Goal: Task Accomplishment & Management: Use online tool/utility

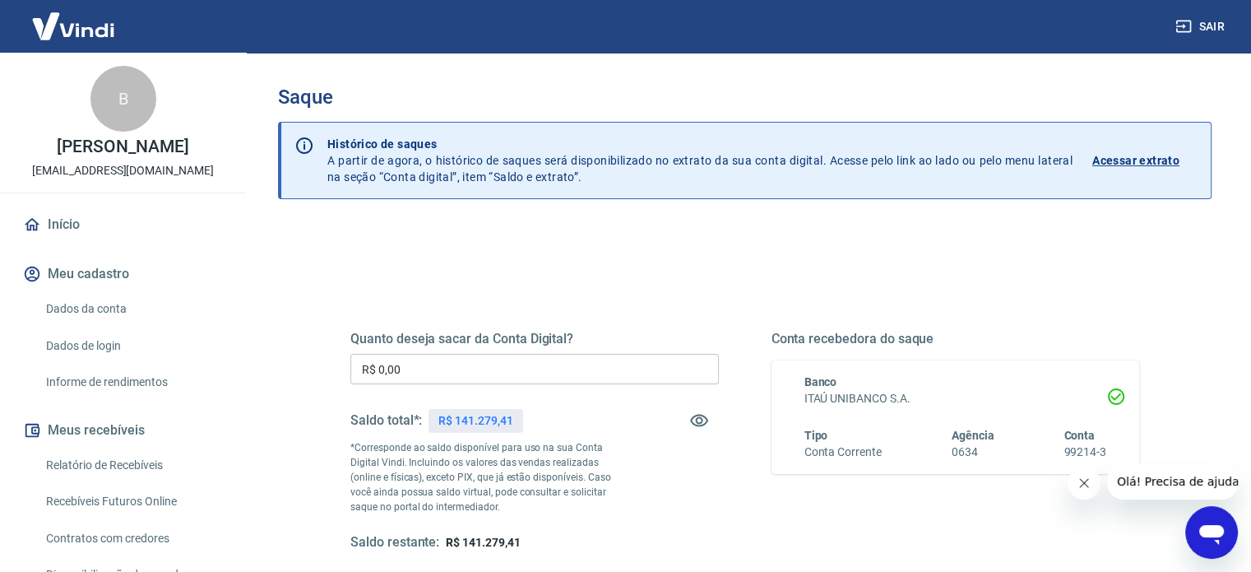
click at [604, 364] on input "R$ 0,00" at bounding box center [534, 369] width 368 height 30
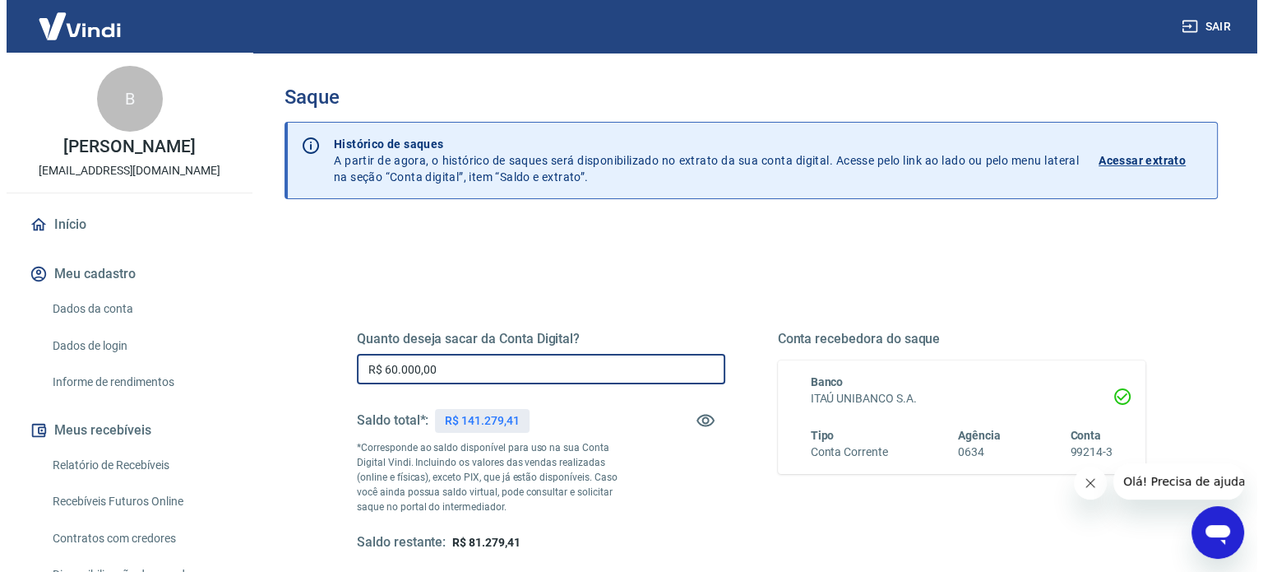
scroll to position [240, 0]
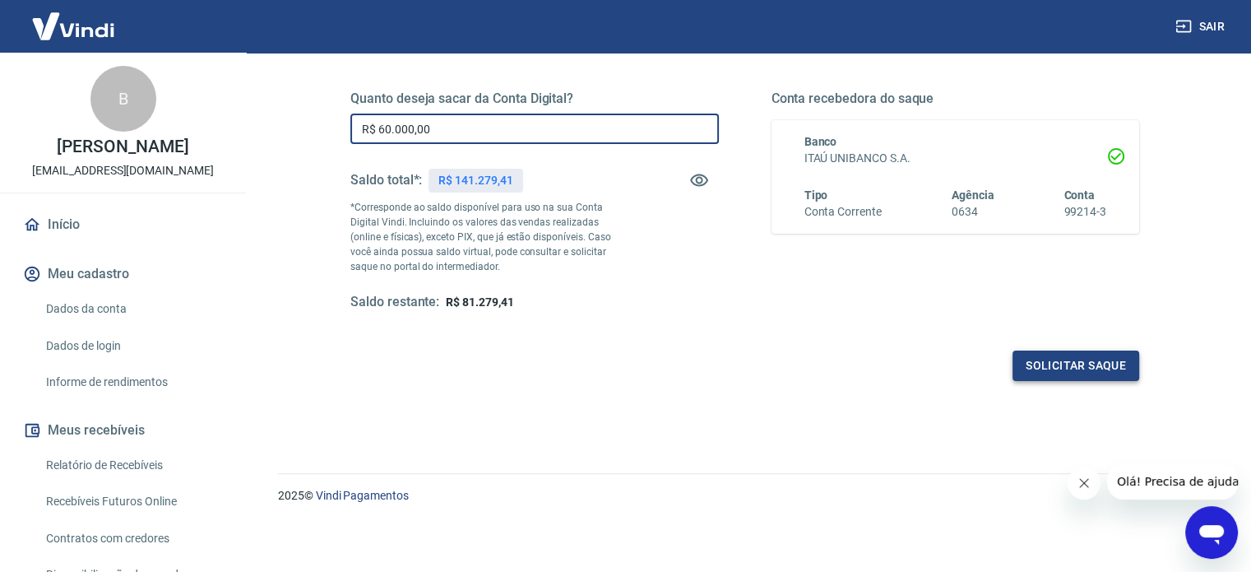
type input "R$ 60.000,00"
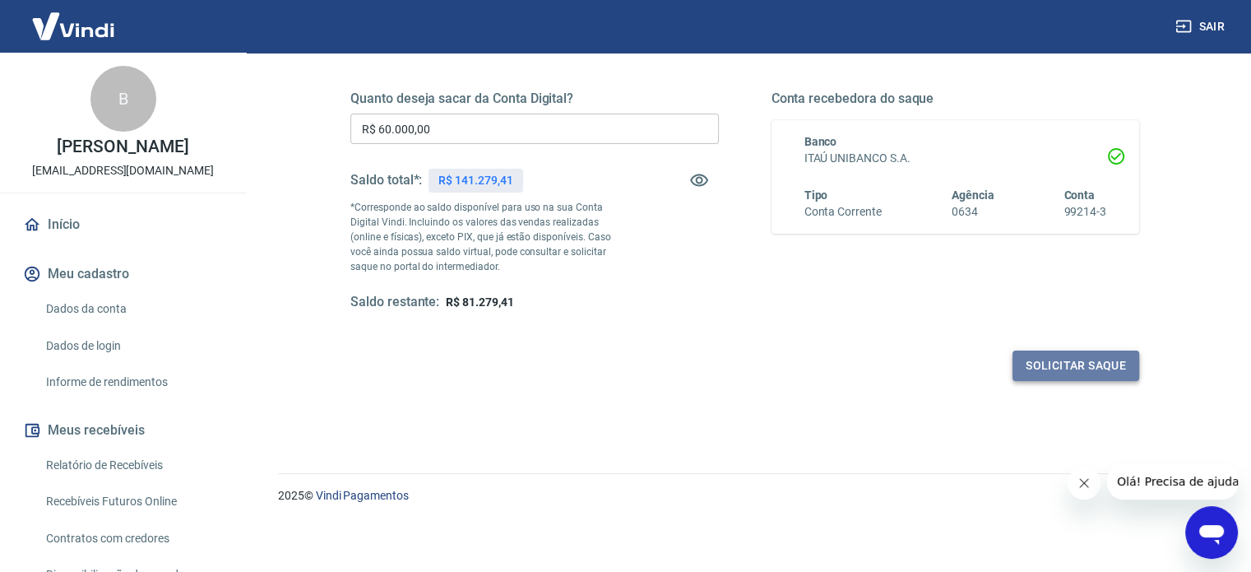
click at [1093, 359] on button "Solicitar saque" at bounding box center [1075, 365] width 127 height 30
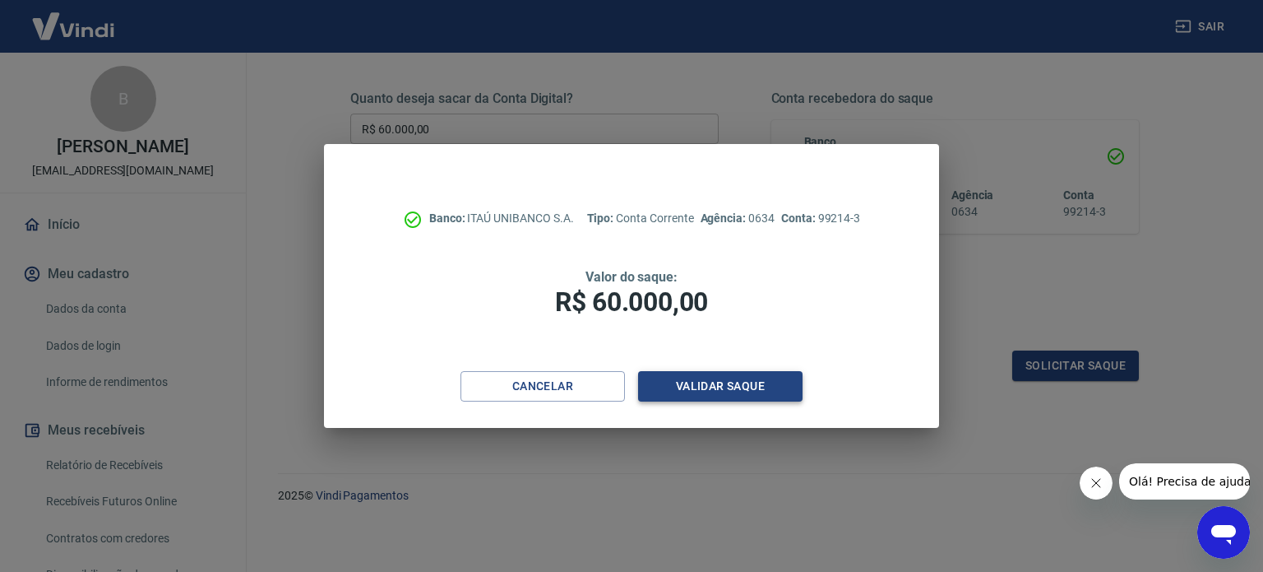
click at [699, 387] on button "Validar saque" at bounding box center [720, 386] width 164 height 30
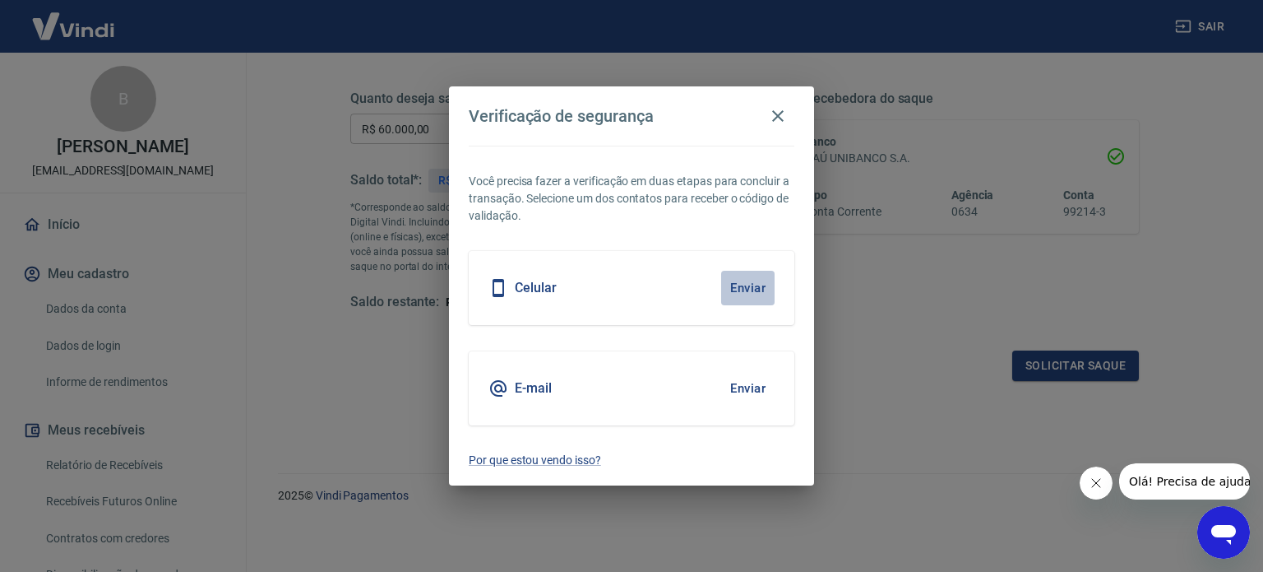
click at [757, 285] on button "Enviar" at bounding box center [747, 288] width 53 height 35
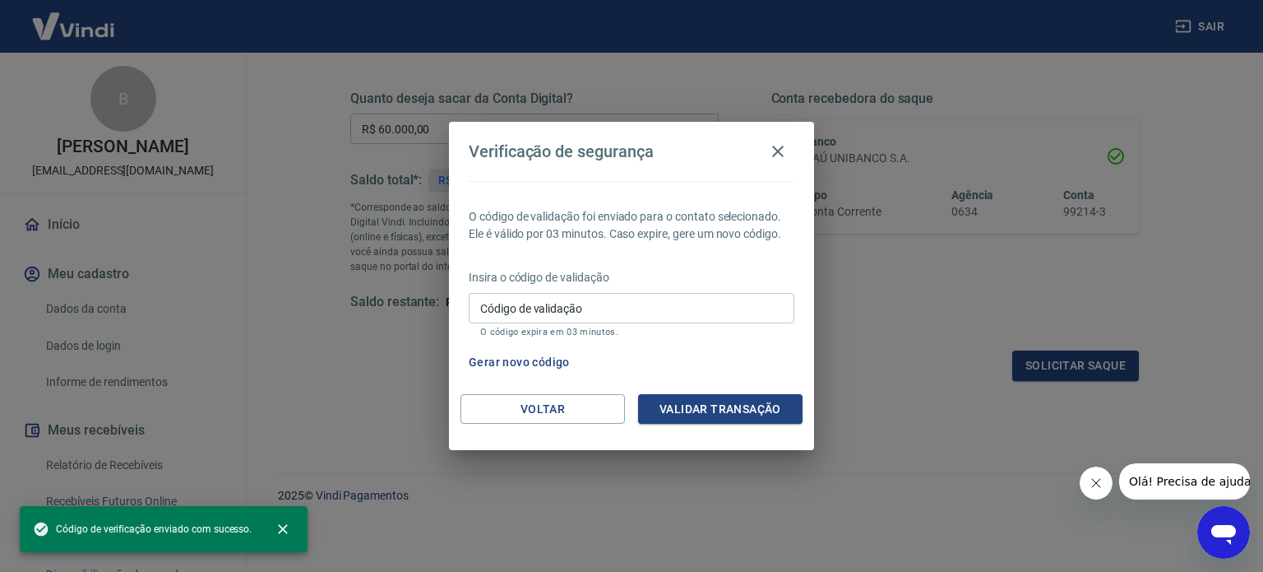
click at [757, 306] on input "Código de validação" at bounding box center [632, 308] width 326 height 30
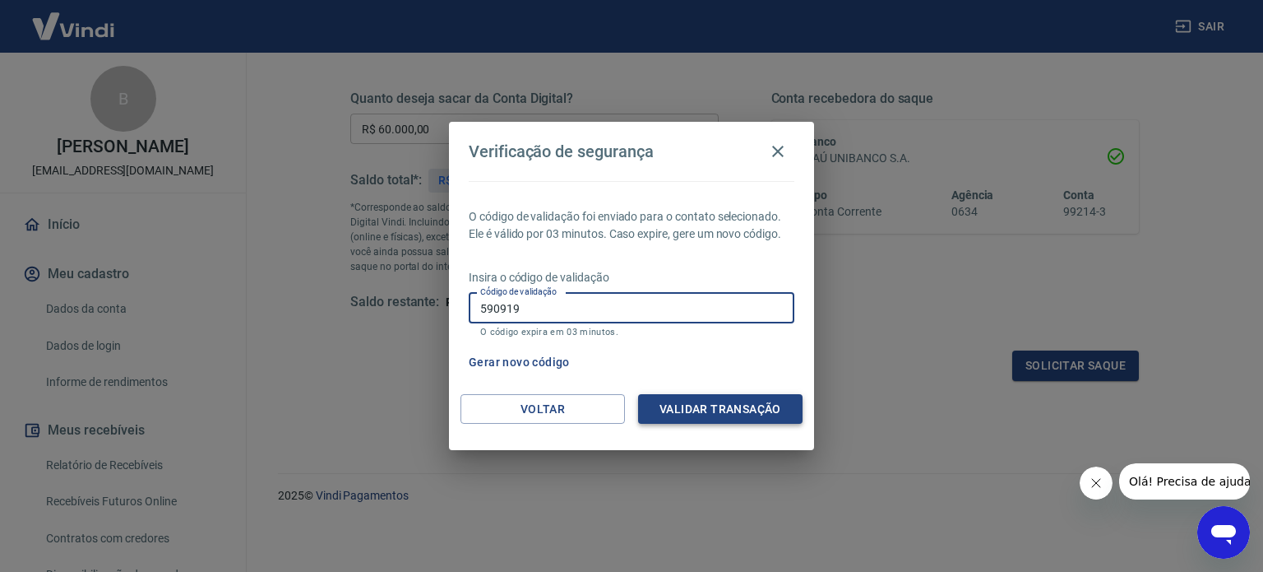
type input "590919"
click at [719, 396] on button "Validar transação" at bounding box center [720, 409] width 164 height 30
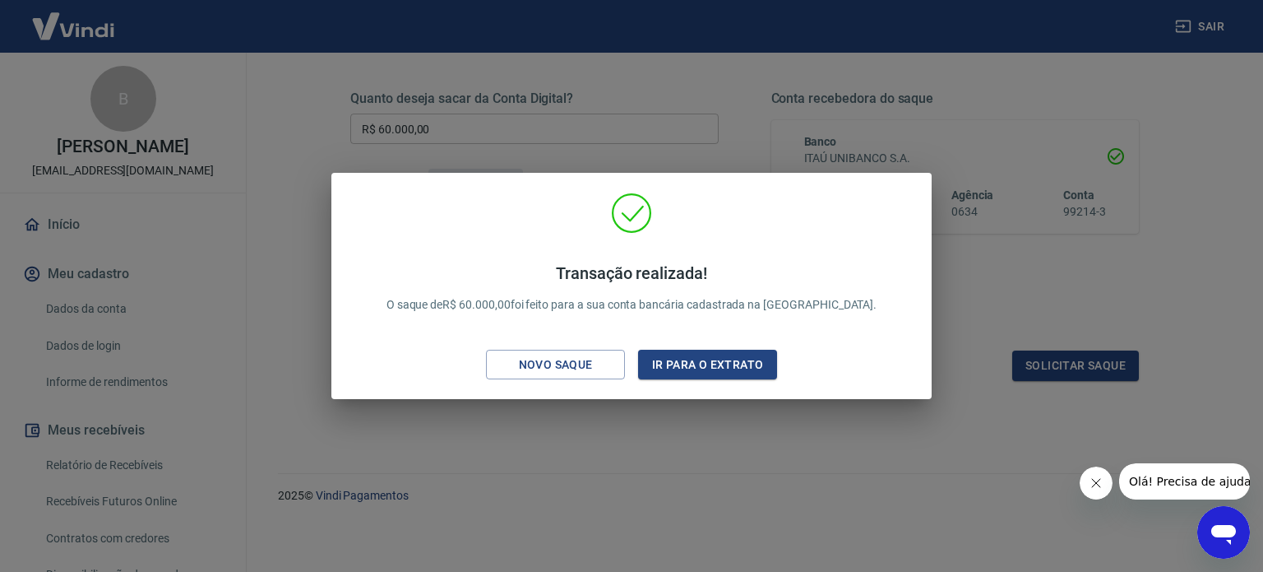
click at [1114, 201] on div "Transação realizada! O saque de R$ 60.000,00 foi feito para a sua conta bancári…" at bounding box center [631, 286] width 1263 height 572
